Goal: Book appointment/travel/reservation

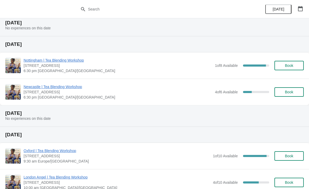
scroll to position [68, 0]
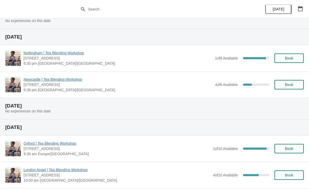
click at [300, 10] on icon "button" at bounding box center [300, 8] width 5 height 5
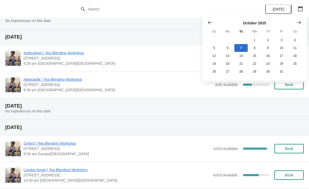
click at [298, 22] on icon "Show next month, November 2025" at bounding box center [299, 22] width 5 height 5
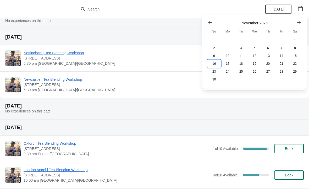
click at [215, 64] on button "16" at bounding box center [213, 64] width 13 height 8
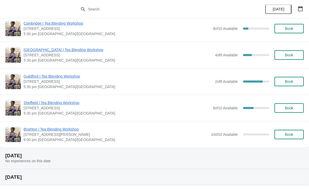
scroll to position [220, 0]
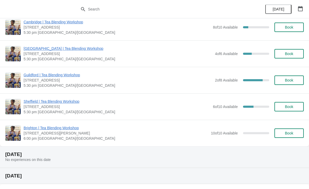
click at [54, 103] on span "Sheffield | Tea Blending Workshop" at bounding box center [117, 101] width 187 height 5
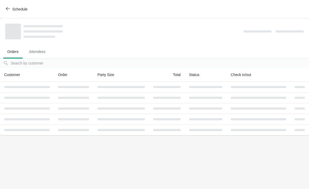
scroll to position [0, 0]
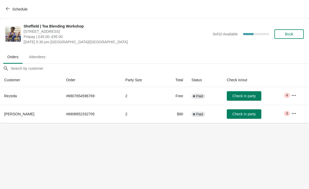
click at [293, 93] on icon "button" at bounding box center [293, 95] width 5 height 5
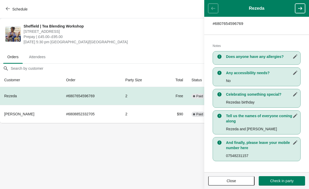
scroll to position [89, 0]
click at [178, 40] on span "Sunday, November 16, 2025 | 5:30 pm Europe/London" at bounding box center [117, 41] width 187 height 5
click at [214, 10] on header "Rezeda" at bounding box center [256, 8] width 105 height 17
click at [169, 37] on span "Prepay | £45.00–£95.00" at bounding box center [117, 36] width 187 height 5
click at [235, 177] on button "Close" at bounding box center [231, 180] width 46 height 9
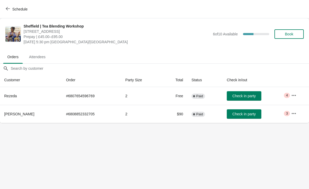
click at [294, 113] on icon "button" at bounding box center [294, 113] width 4 height 1
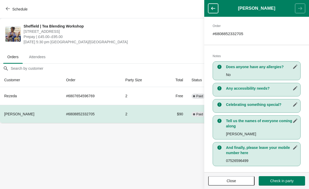
scroll to position [84, 0]
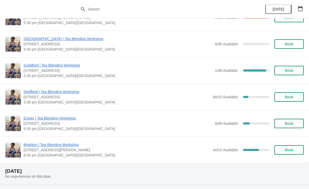
scroll to position [464, 0]
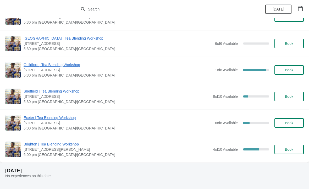
click at [71, 92] on span "Sheffield | Tea Blending Workshop" at bounding box center [117, 91] width 187 height 5
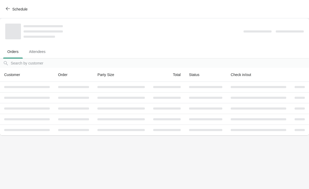
scroll to position [0, 0]
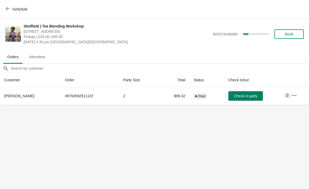
click at [9, 7] on icon "button" at bounding box center [8, 9] width 4 height 4
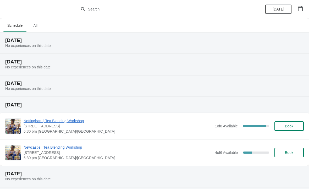
click at [149, 157] on span "6:30 pm [GEOGRAPHIC_DATA]/[GEOGRAPHIC_DATA]" at bounding box center [118, 157] width 189 height 5
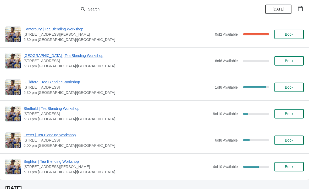
scroll to position [476, 0]
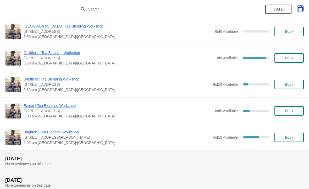
click at [300, 8] on icon "button" at bounding box center [300, 8] width 5 height 5
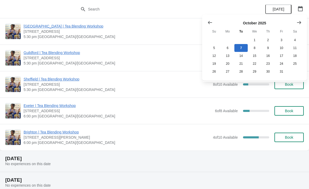
click at [300, 19] on button "Show next month, November 2025" at bounding box center [298, 22] width 9 height 9
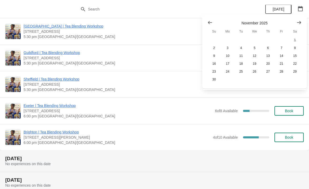
click at [210, 21] on icon "Show previous month, October 2025" at bounding box center [209, 22] width 5 height 5
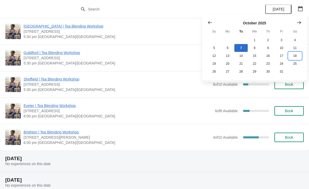
click at [298, 54] on button "18" at bounding box center [294, 56] width 13 height 8
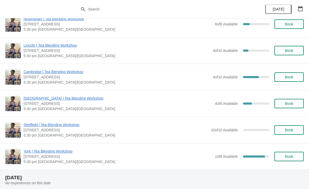
scroll to position [165, 0]
